Goal: Information Seeking & Learning: Learn about a topic

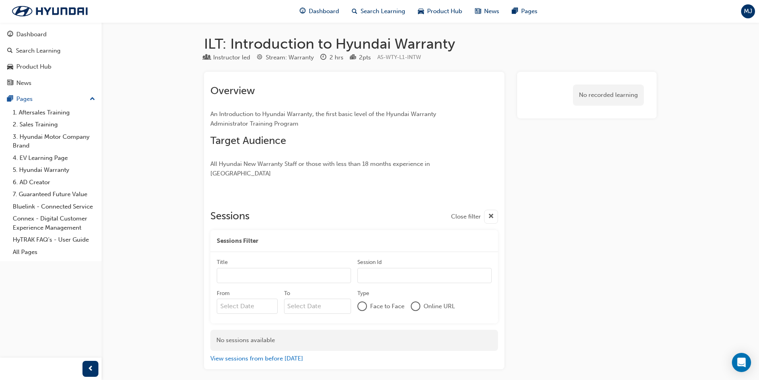
scroll to position [4, 0]
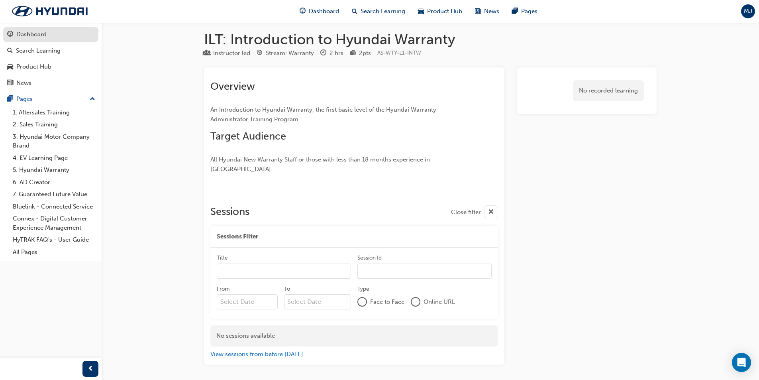
click at [23, 34] on div "Dashboard" at bounding box center [31, 34] width 30 height 9
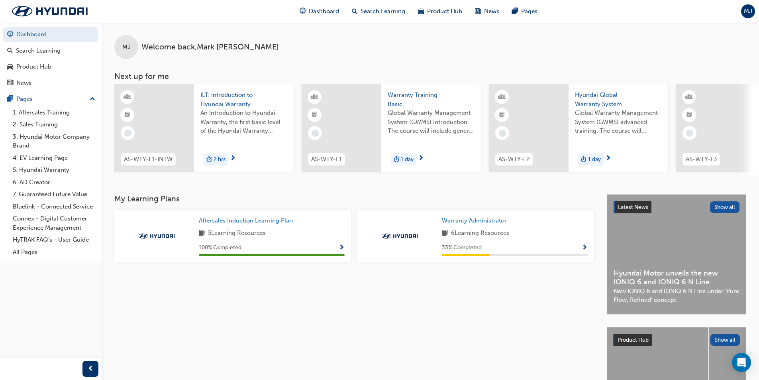
drag, startPoint x: 630, startPoint y: 178, endPoint x: 701, endPoint y: 180, distance: 70.6
click at [701, 180] on div "MJ Welcome back , Mark Johnson Next up for me AS-WTY-L1-INTW ILT: Introduction …" at bounding box center [431, 108] width 658 height 172
click at [226, 102] on span "ILT: Introduction to Hyundai Warranty" at bounding box center [243, 99] width 87 height 18
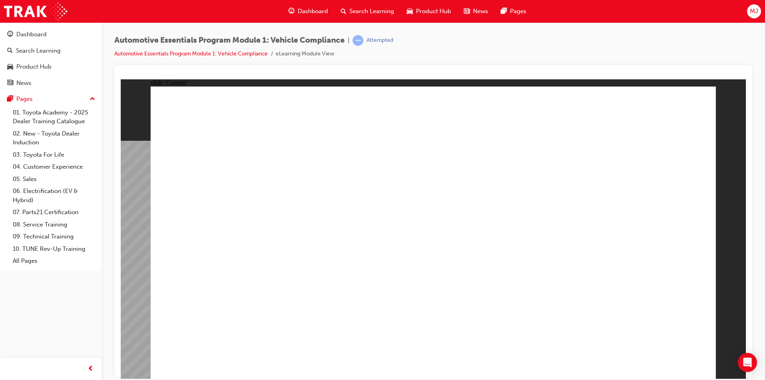
radio input "true"
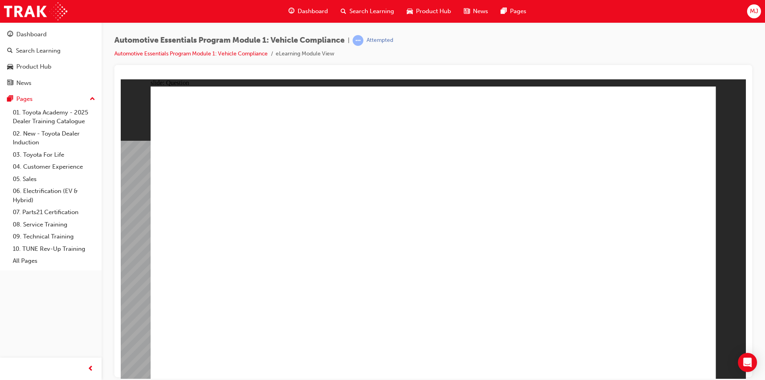
radio input "true"
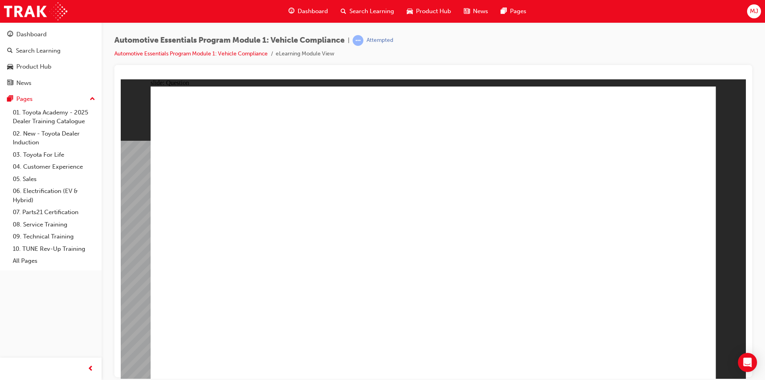
radio input "true"
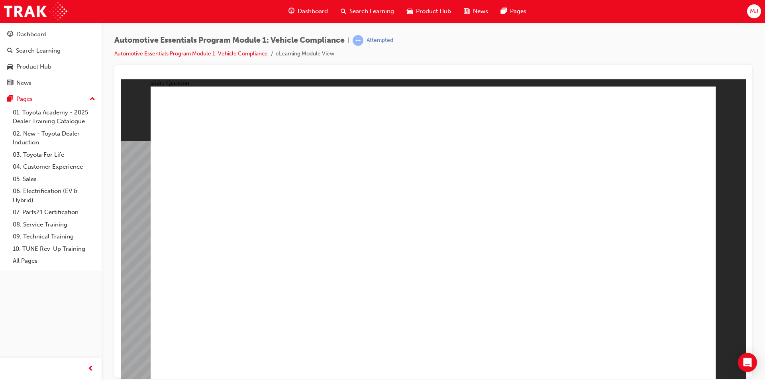
radio input "true"
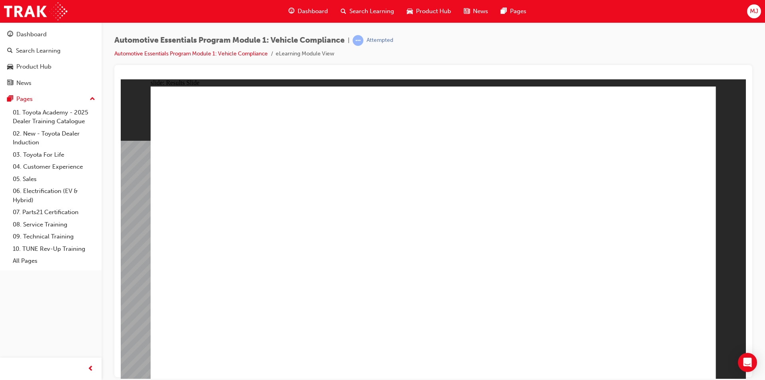
click at [40, 35] on div "Dashboard" at bounding box center [31, 34] width 30 height 9
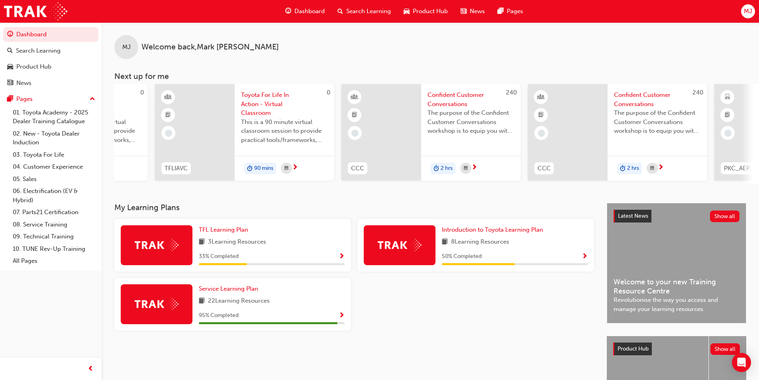
scroll to position [0, 149]
click at [443, 95] on span "Confident Customer Conversations" at bounding box center [467, 99] width 87 height 18
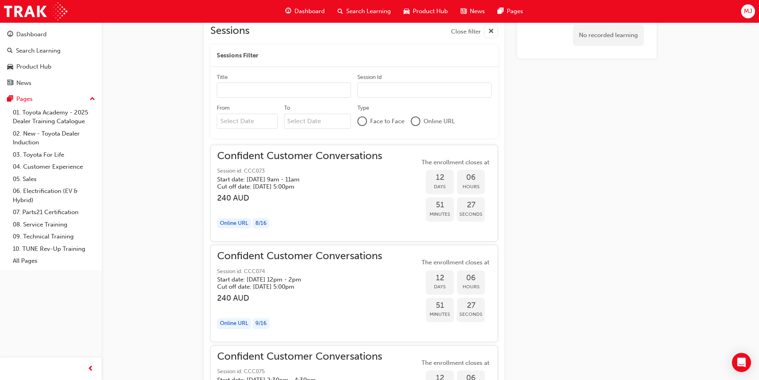
scroll to position [645, 0]
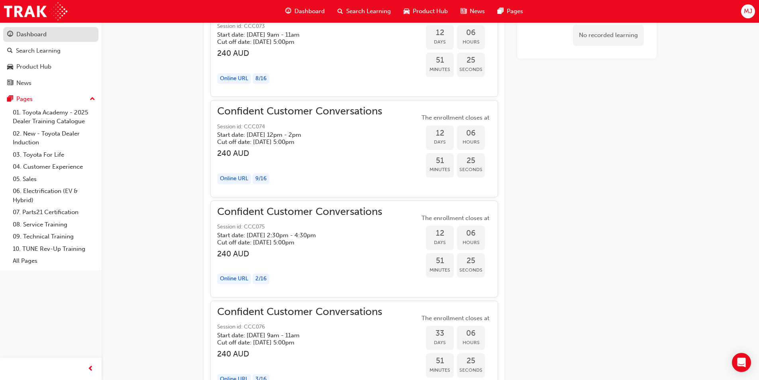
click at [30, 34] on div "Dashboard" at bounding box center [31, 34] width 30 height 9
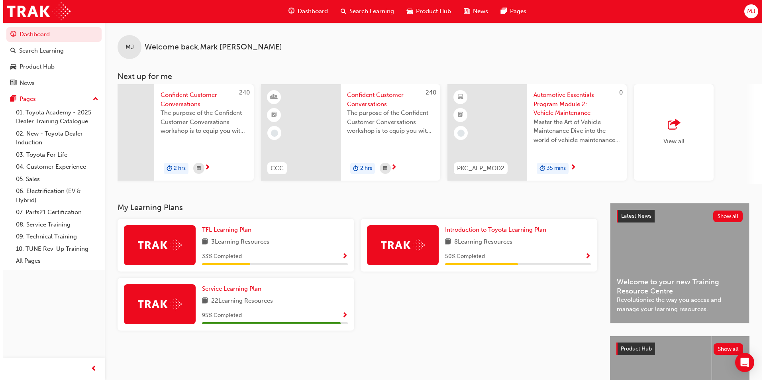
scroll to position [0, 414]
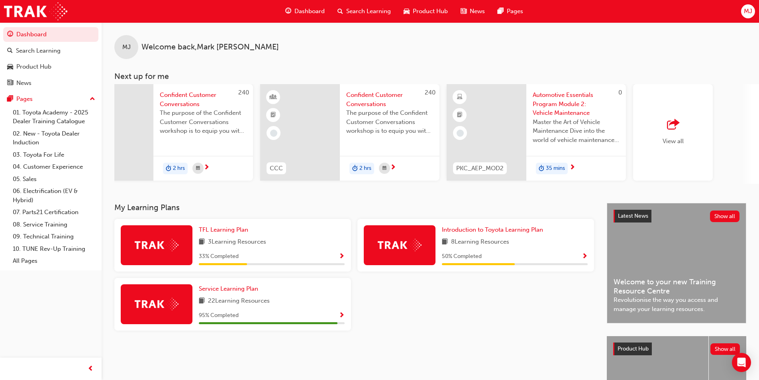
click at [562, 106] on span "Automotive Essentials Program Module 2: Vehicle Maintenance" at bounding box center [576, 103] width 87 height 27
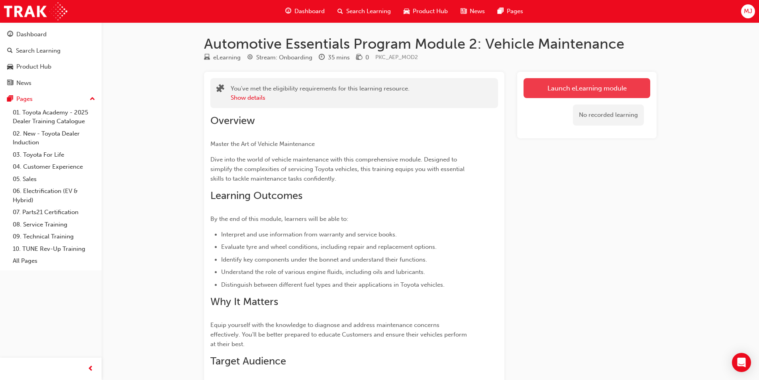
click at [579, 91] on link "Launch eLearning module" at bounding box center [587, 88] width 127 height 20
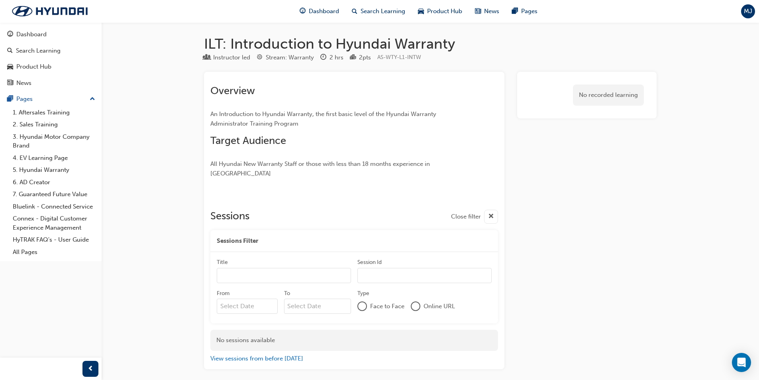
click at [312, 10] on span "Dashboard" at bounding box center [324, 11] width 30 height 9
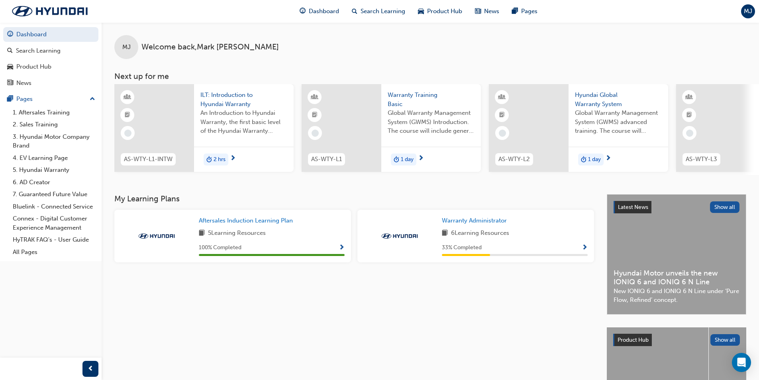
click at [586, 250] on span "Show Progress" at bounding box center [585, 247] width 6 height 7
